Goal: Information Seeking & Learning: Find specific page/section

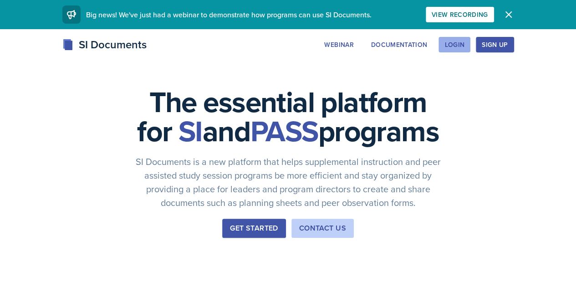
click at [465, 44] on div "Login" at bounding box center [455, 44] width 20 height 7
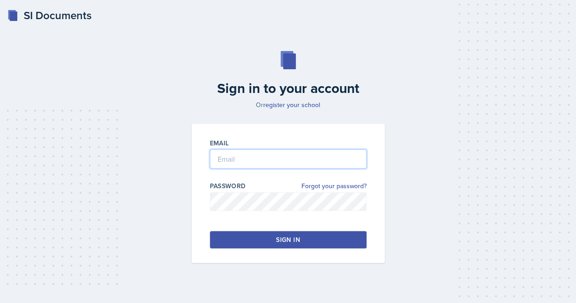
click at [248, 164] on input "email" at bounding box center [288, 158] width 157 height 19
type input "[EMAIL_ADDRESS][PERSON_NAME][DOMAIN_NAME]"
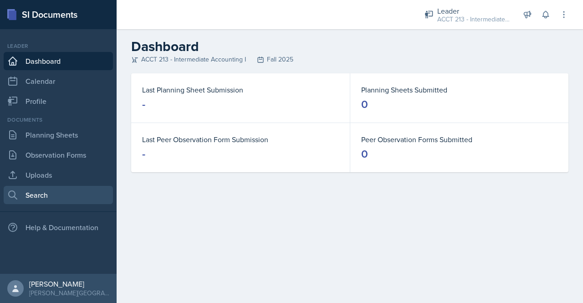
click at [51, 192] on link "Search" at bounding box center [58, 195] width 109 height 18
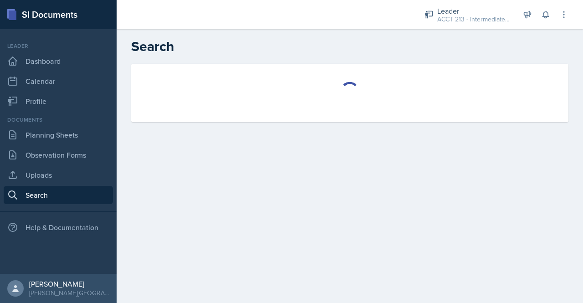
select select "all"
select select "1"
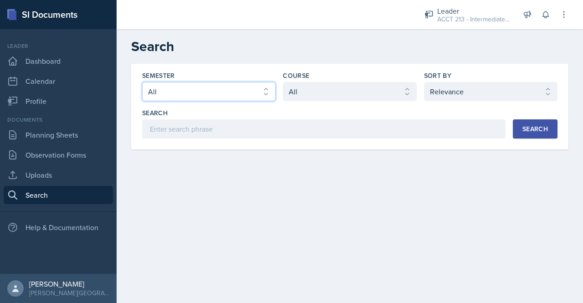
click at [215, 100] on select "Select semester All Fall 2025 SPRING 2025 Fall 2024 Spring 2024 Fall 2023 Sprin…" at bounding box center [208, 91] width 133 height 19
select select "a7ad9a0f-28b3-4f07-90bc-ebda486deedd"
click at [142, 82] on select "Select semester All Fall 2025 SPRING 2025 Fall 2024 Spring 2024 Fall 2023 Sprin…" at bounding box center [208, 91] width 133 height 19
click at [518, 134] on button "Search" at bounding box center [535, 128] width 45 height 19
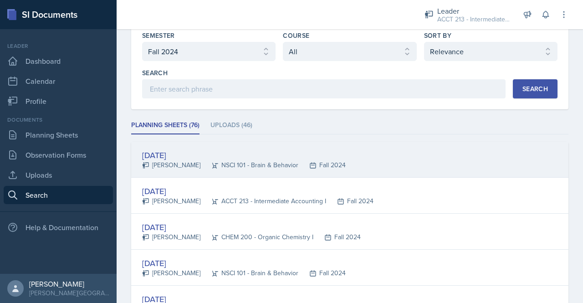
scroll to position [41, 0]
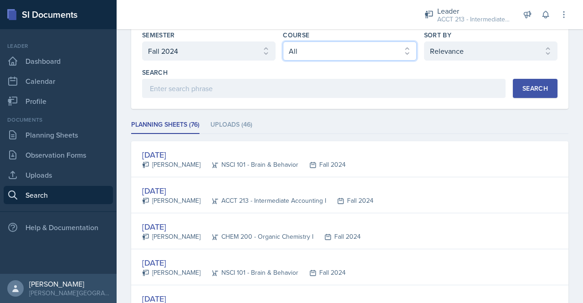
click at [335, 51] on select "Select course All ACCT 113 - Principles of Accounting I ACCT 213 - Intermediate…" at bounding box center [349, 50] width 133 height 19
select select "a3b952a5-493a-498d-99ed-b0c1dc4e84de"
click at [283, 41] on select "Select course All ACCT 113 - Principles of Accounting I ACCT 213 - Intermediate…" at bounding box center [349, 50] width 133 height 19
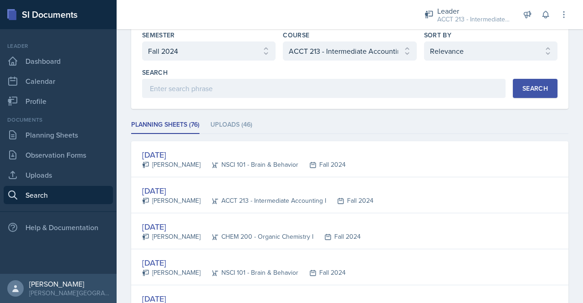
click at [523, 95] on button "Search" at bounding box center [535, 88] width 45 height 19
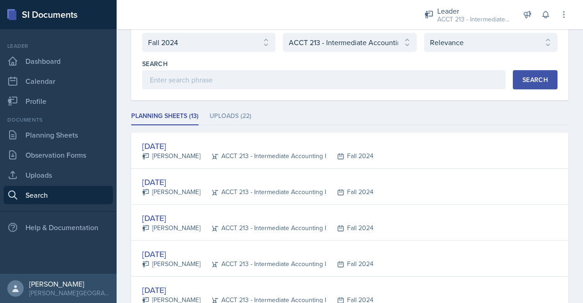
scroll to position [48, 0]
click at [224, 120] on li "Uploads (22)" at bounding box center [231, 117] width 42 height 18
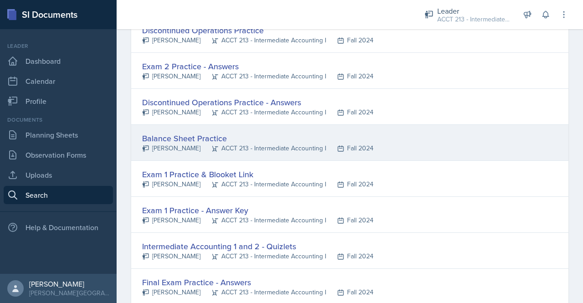
scroll to position [524, 0]
click at [190, 135] on div "Balance Sheet Practice" at bounding box center [257, 139] width 231 height 12
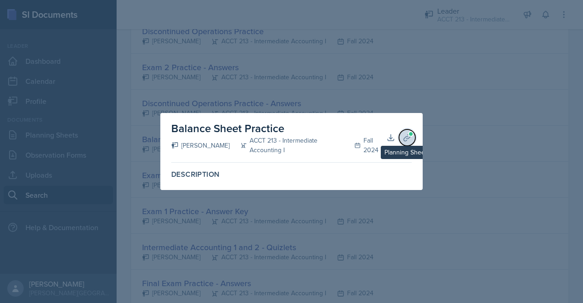
click at [402, 134] on button "Planning Sheets" at bounding box center [407, 137] width 16 height 16
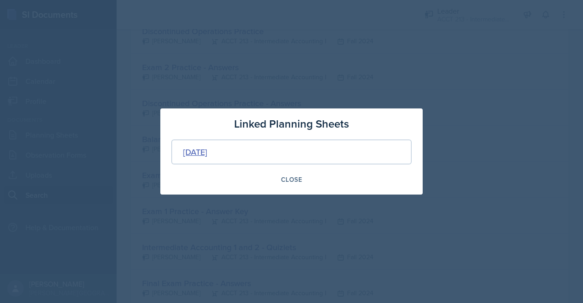
click at [207, 149] on div "[DATE]" at bounding box center [195, 152] width 24 height 12
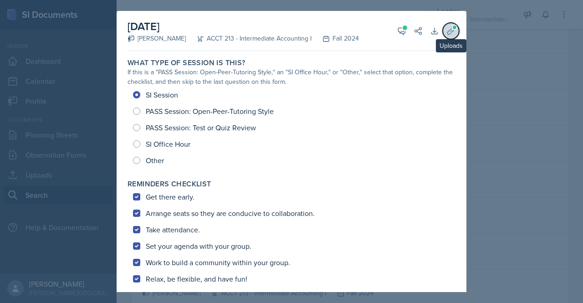
click at [447, 31] on icon at bounding box center [450, 30] width 9 height 9
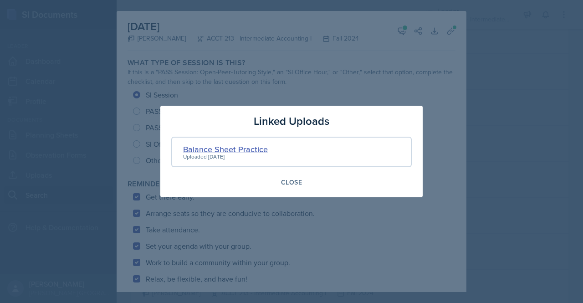
click at [226, 148] on div "Balance Sheet Practice" at bounding box center [225, 149] width 85 height 12
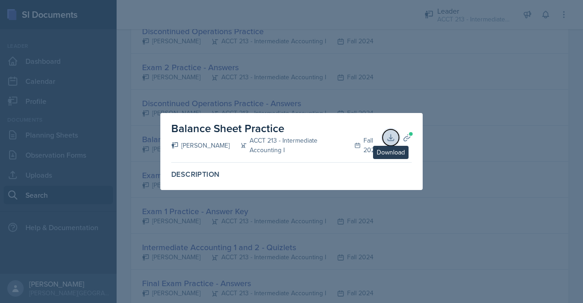
click at [389, 136] on icon at bounding box center [390, 137] width 9 height 9
click at [460, 87] on div at bounding box center [291, 151] width 583 height 303
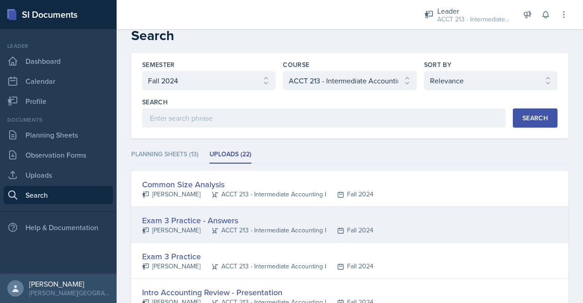
scroll to position [0, 0]
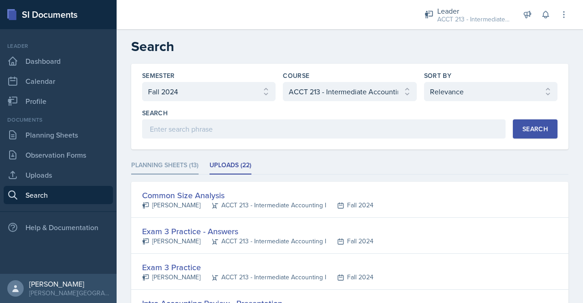
click at [174, 163] on li "Planning Sheets (13)" at bounding box center [164, 166] width 67 height 18
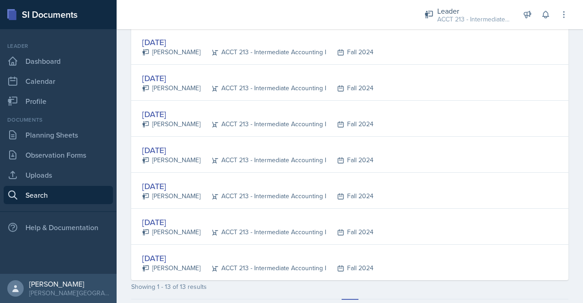
scroll to position [369, 0]
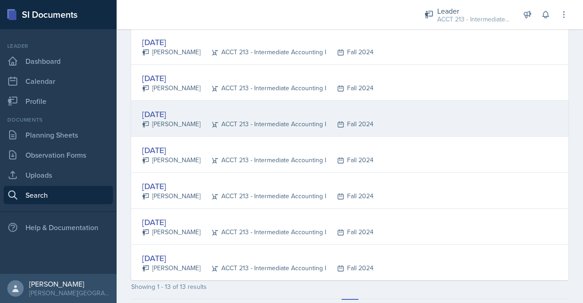
click at [176, 110] on div "[DATE]" at bounding box center [257, 114] width 231 height 12
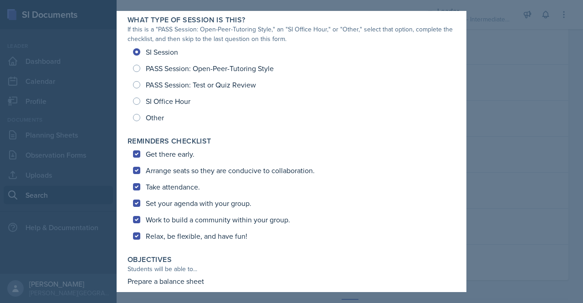
scroll to position [0, 0]
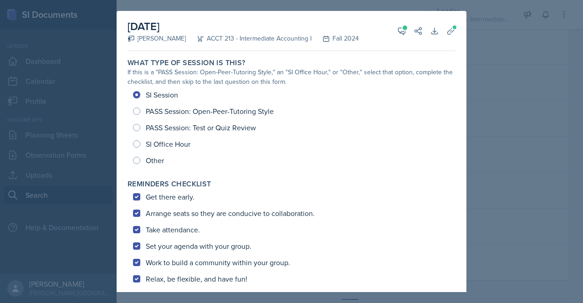
click at [495, 95] on div at bounding box center [291, 151] width 583 height 303
